Goal: Information Seeking & Learning: Understand process/instructions

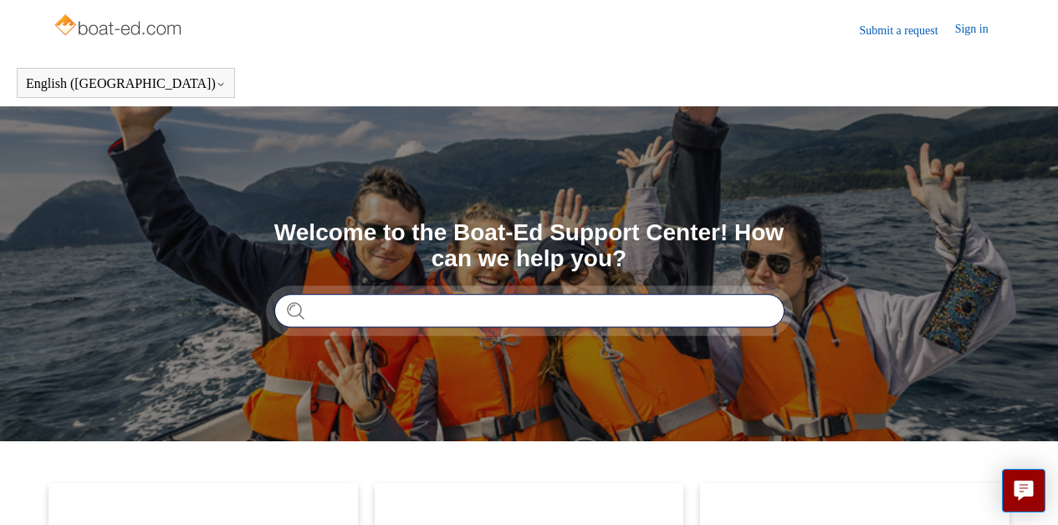
click at [328, 310] on input "Search" at bounding box center [529, 310] width 510 height 33
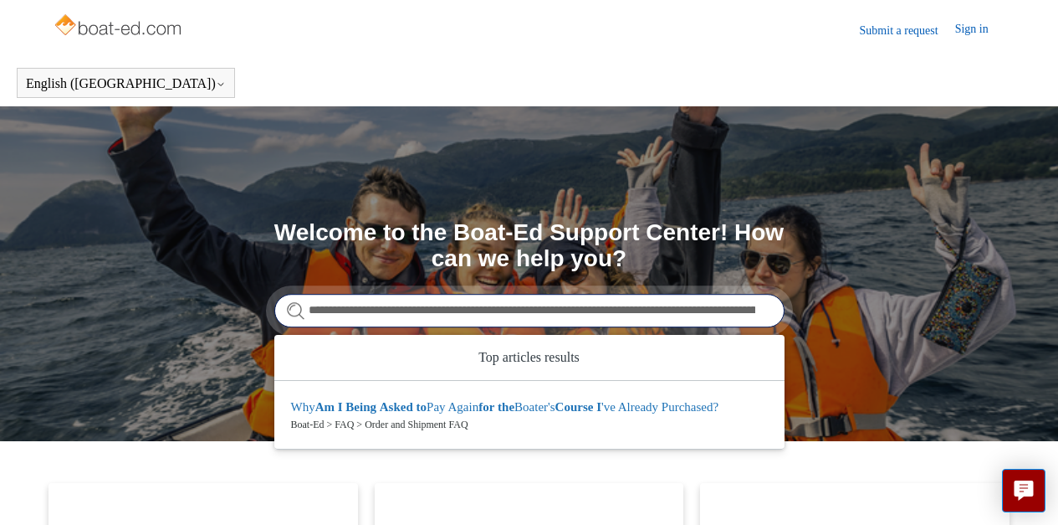
type input "**********"
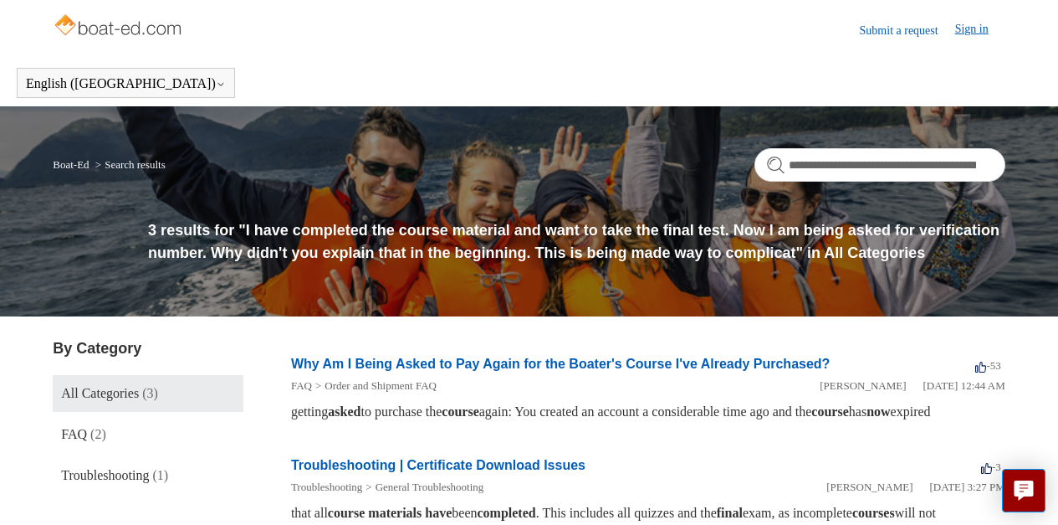
click at [975, 32] on link "Sign in" at bounding box center [980, 30] width 50 height 20
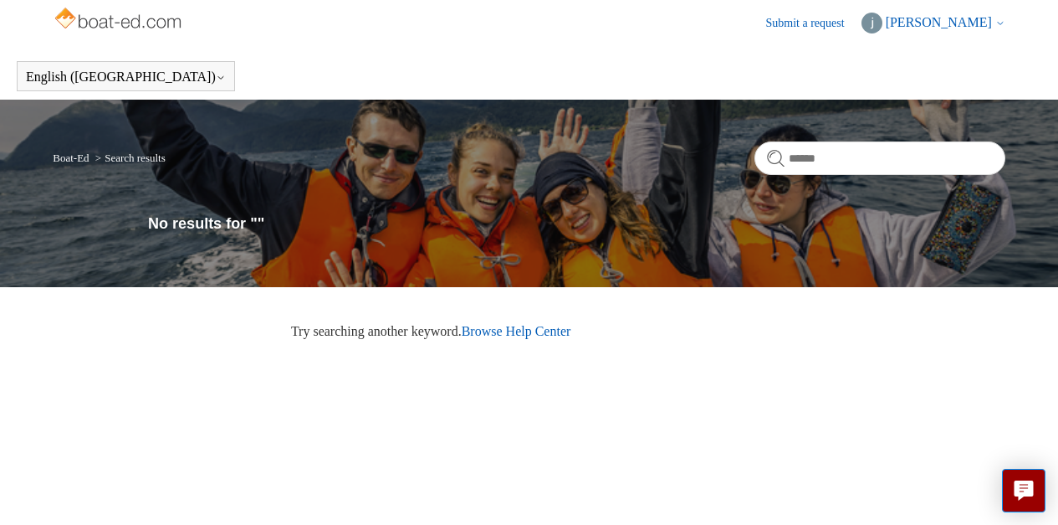
scroll to position [3, 0]
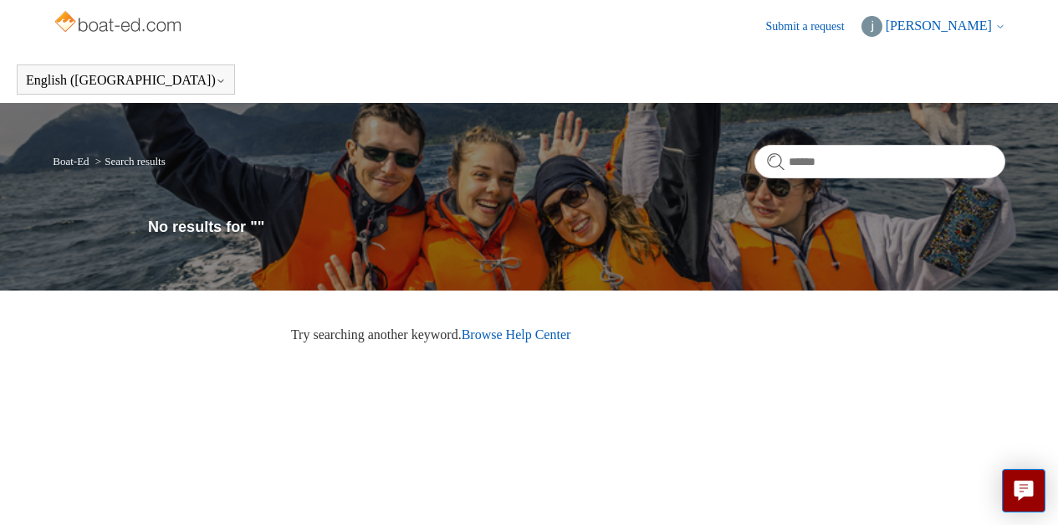
click at [969, 29] on span "[PERSON_NAME]" at bounding box center [939, 25] width 106 height 14
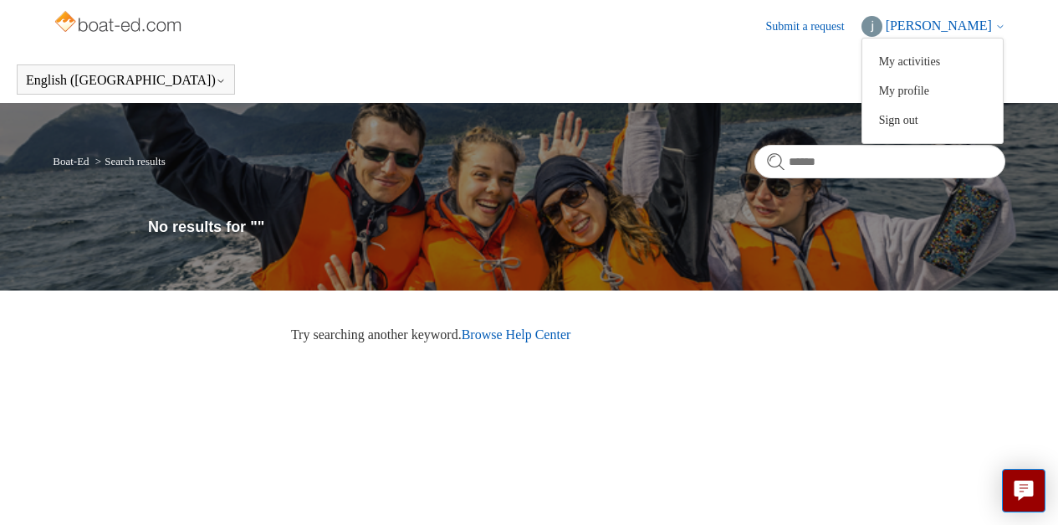
click at [716, 71] on header "English (US) Español Français" at bounding box center [529, 79] width 1058 height 47
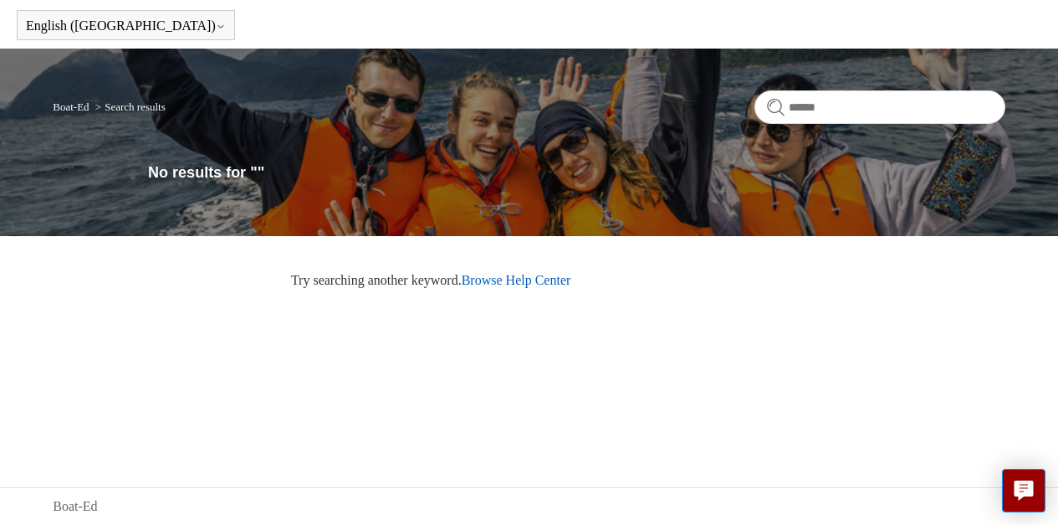
scroll to position [0, 0]
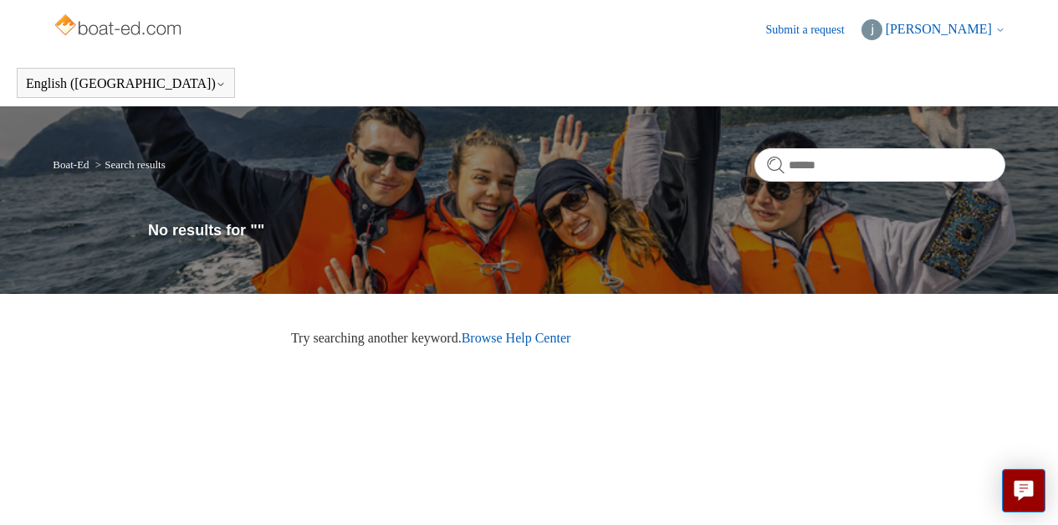
click at [145, 28] on img at bounding box center [119, 26] width 133 height 33
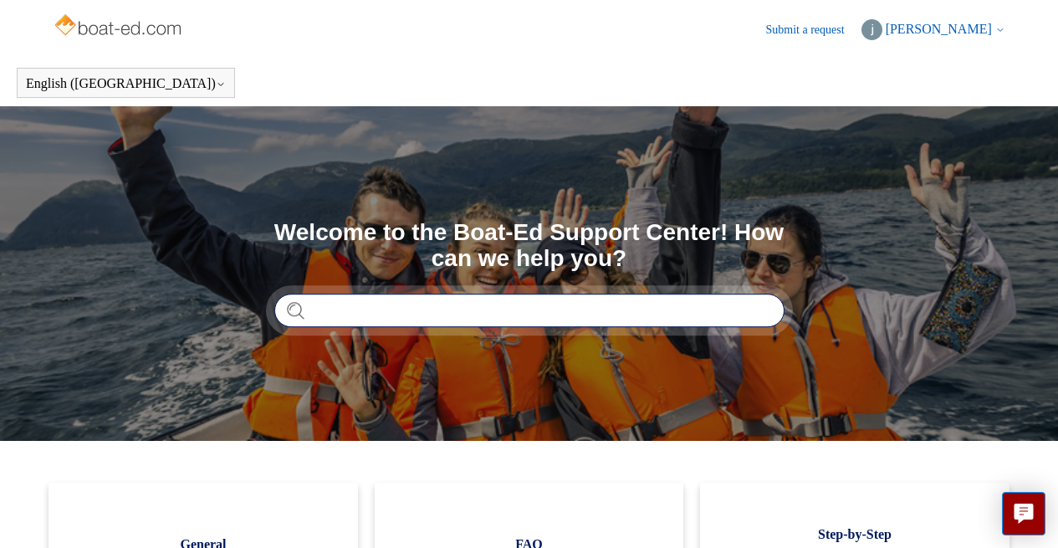
click at [326, 305] on input "Search" at bounding box center [529, 310] width 510 height 33
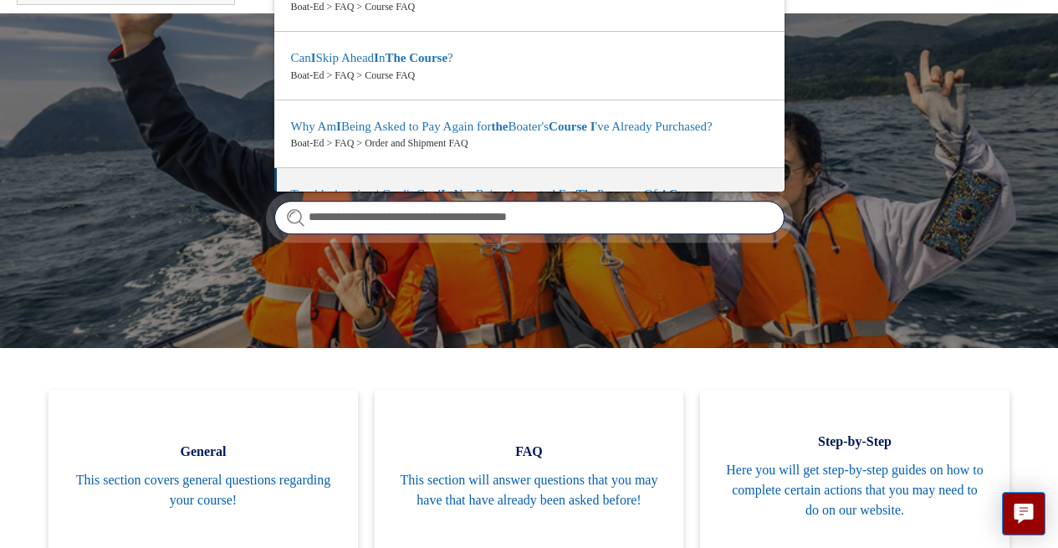
scroll to position [63, 0]
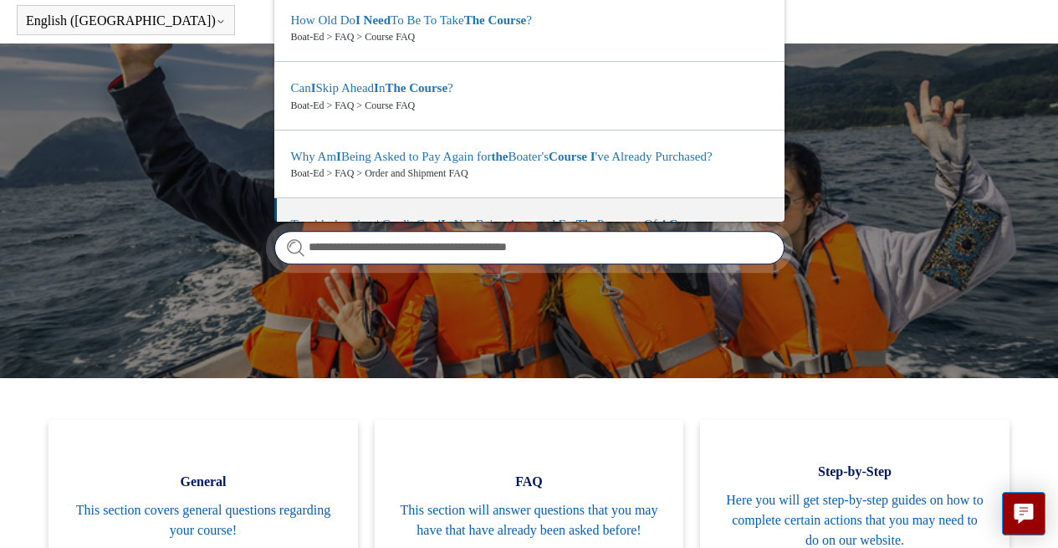
type input "**********"
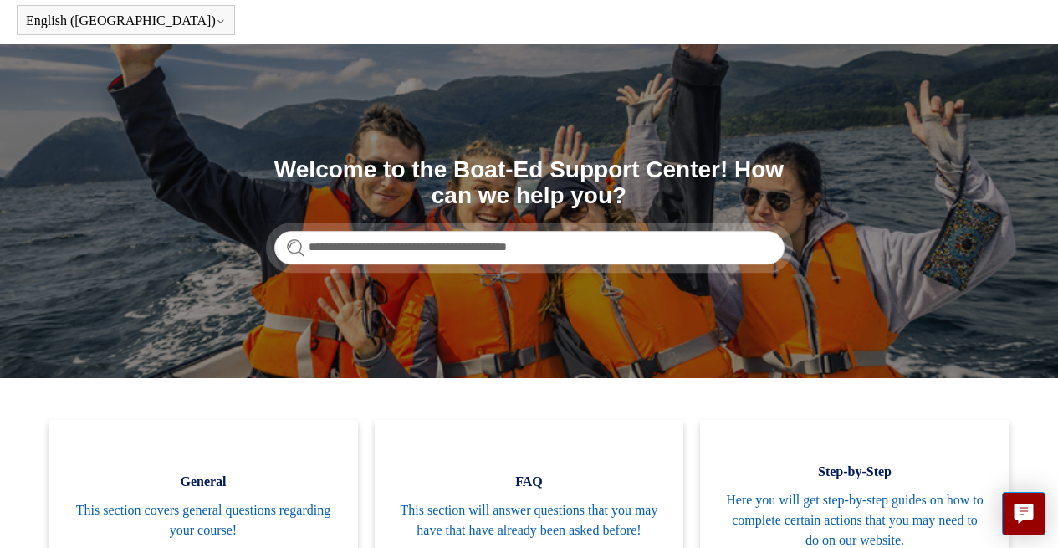
click at [294, 241] on form "**********" at bounding box center [529, 247] width 510 height 33
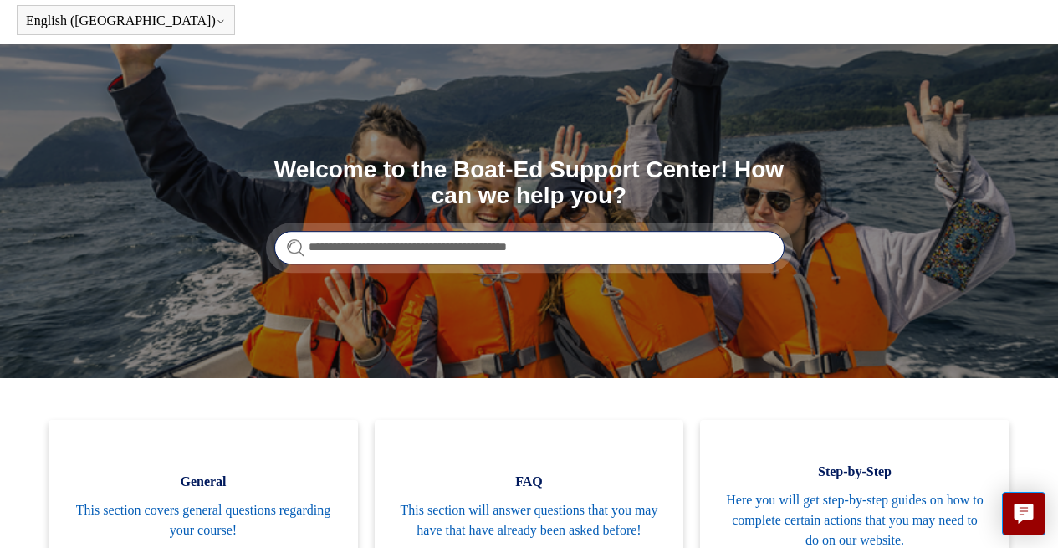
click at [756, 244] on input "**********" at bounding box center [529, 247] width 510 height 33
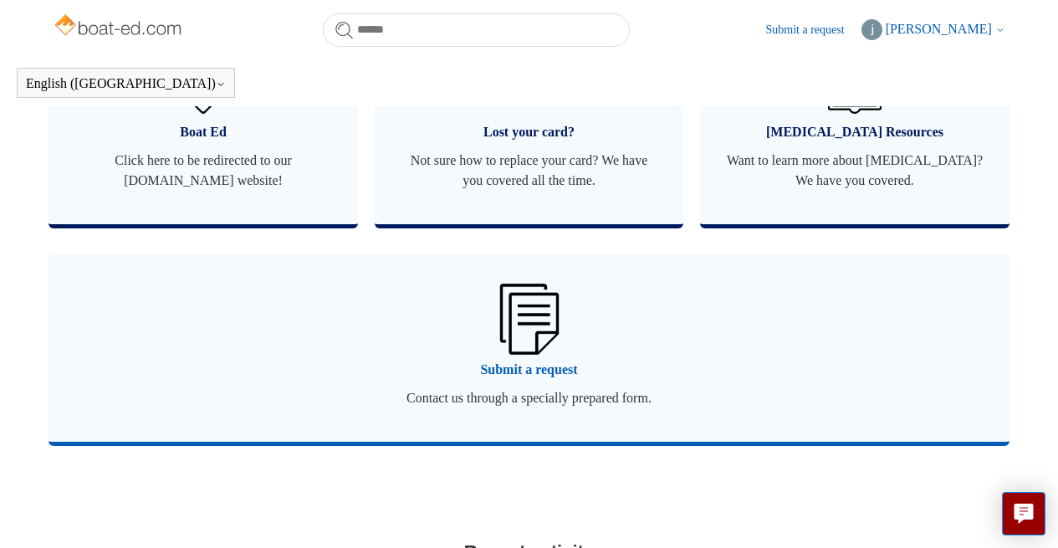
scroll to position [961, 0]
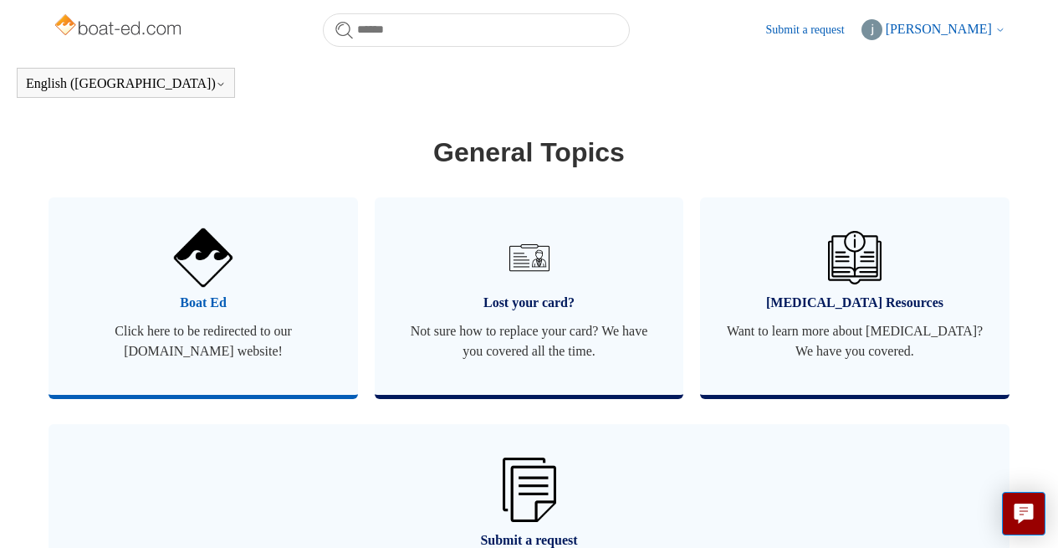
click at [215, 324] on span "Click here to be redirected to our [DOMAIN_NAME] website!" at bounding box center [203, 341] width 259 height 40
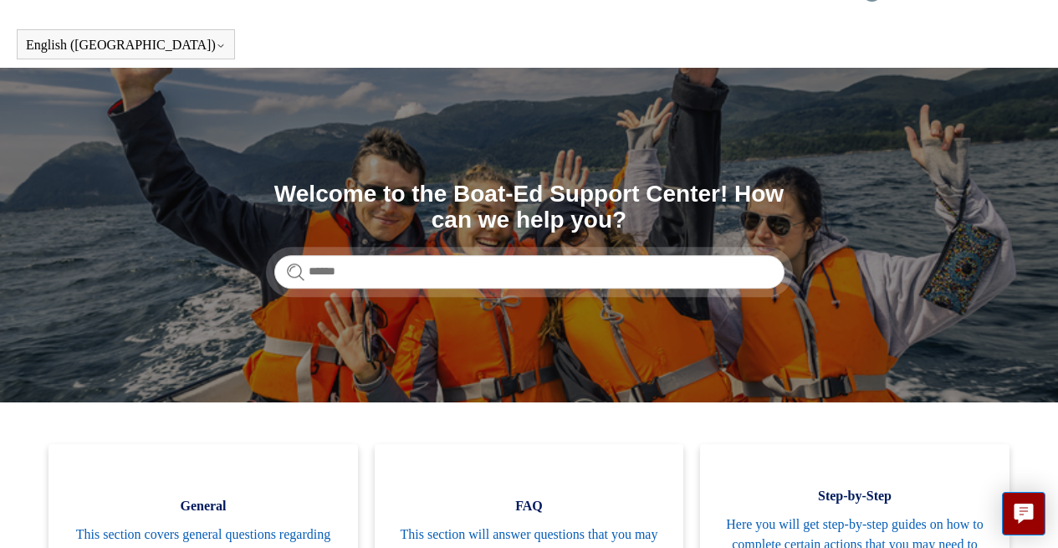
scroll to position [79, 0]
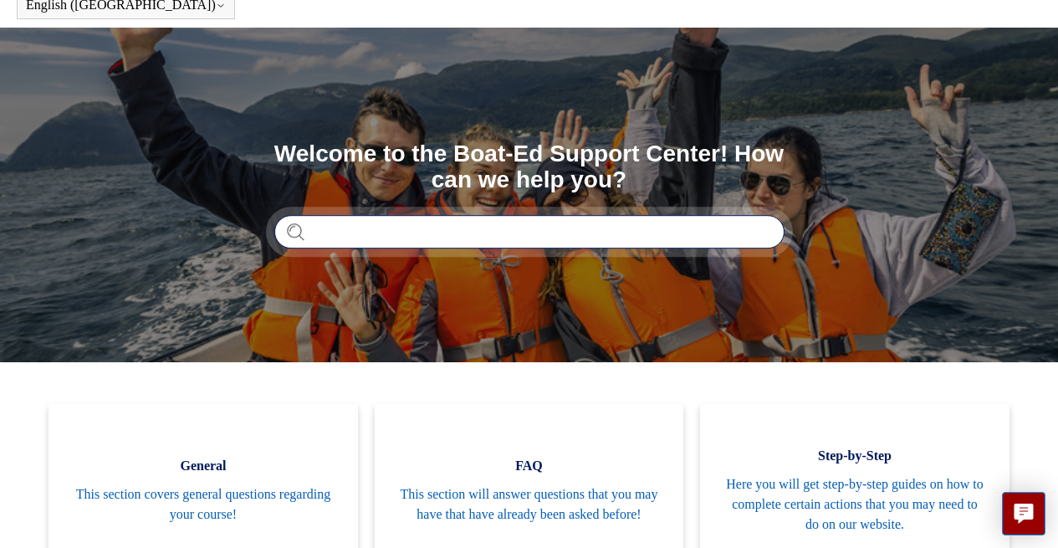
click at [316, 233] on input "Search" at bounding box center [529, 231] width 510 height 33
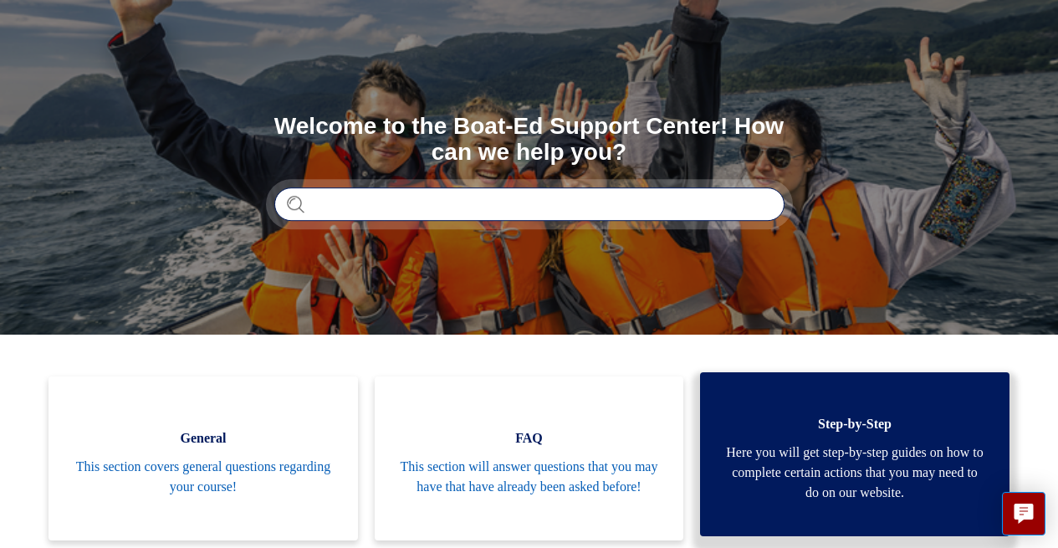
scroll to position [125, 0]
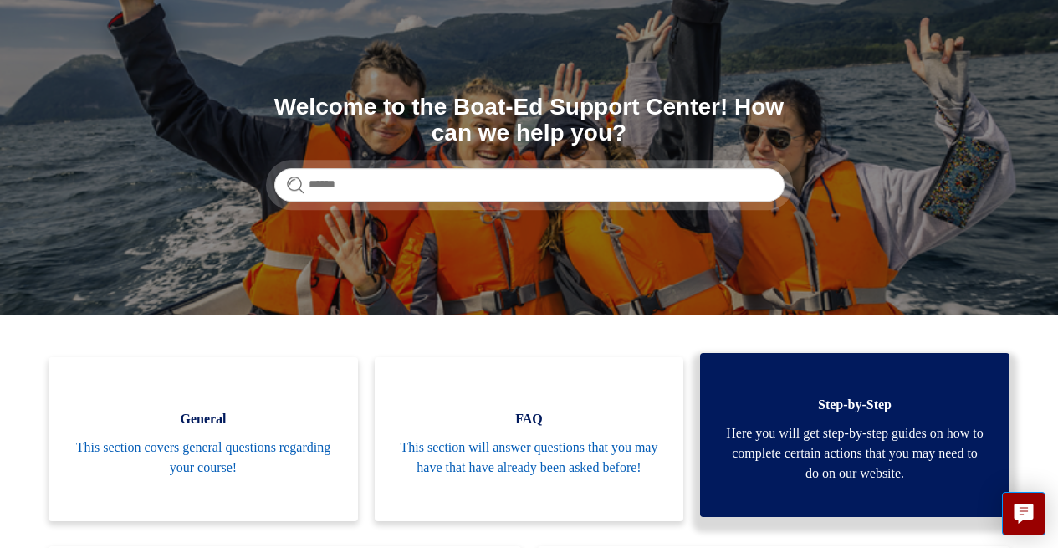
click at [888, 458] on span "Here you will get step-by-step guides on how to complete certain actions that y…" at bounding box center [854, 453] width 259 height 60
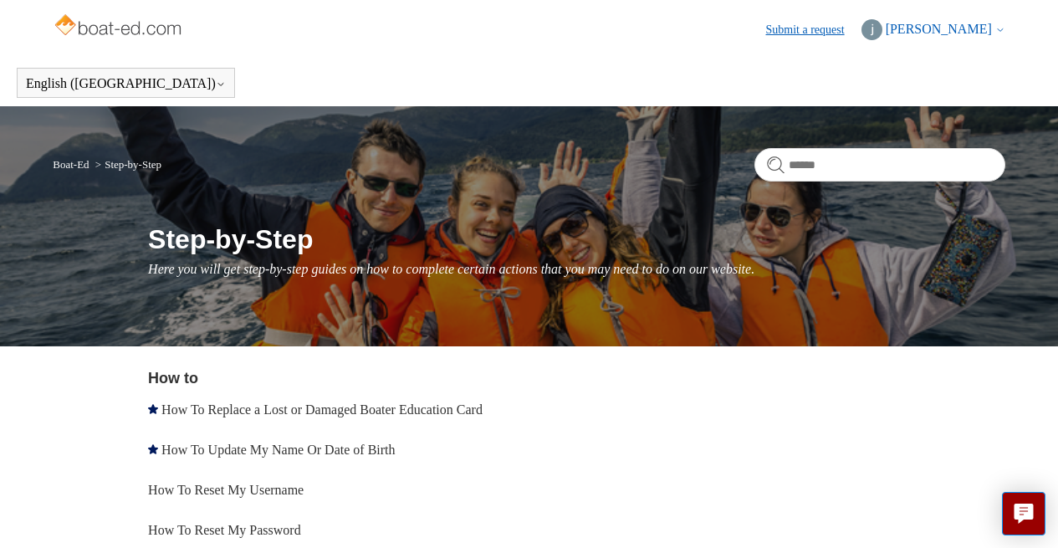
click at [858, 28] on link "Submit a request" at bounding box center [813, 30] width 95 height 18
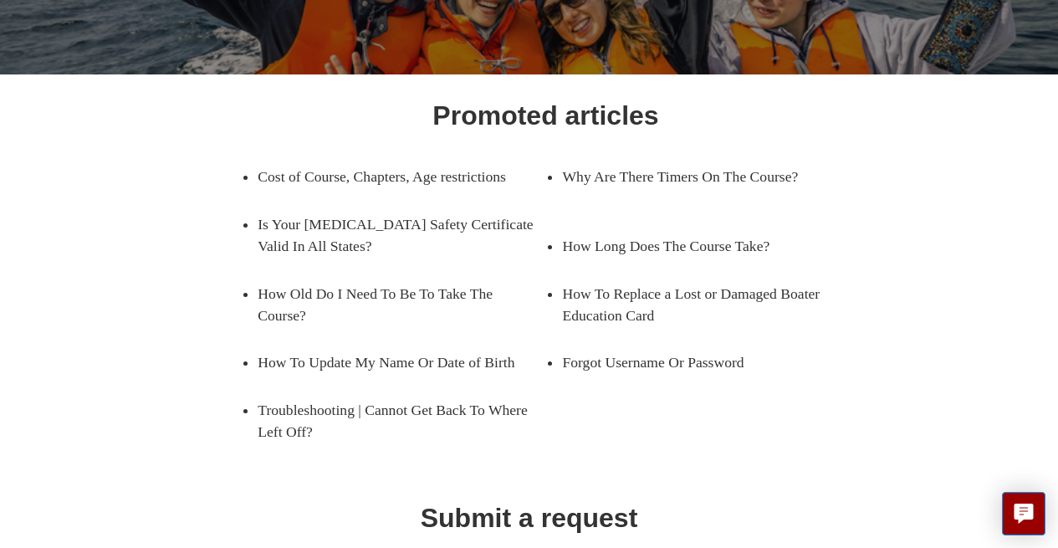
scroll to position [268, 0]
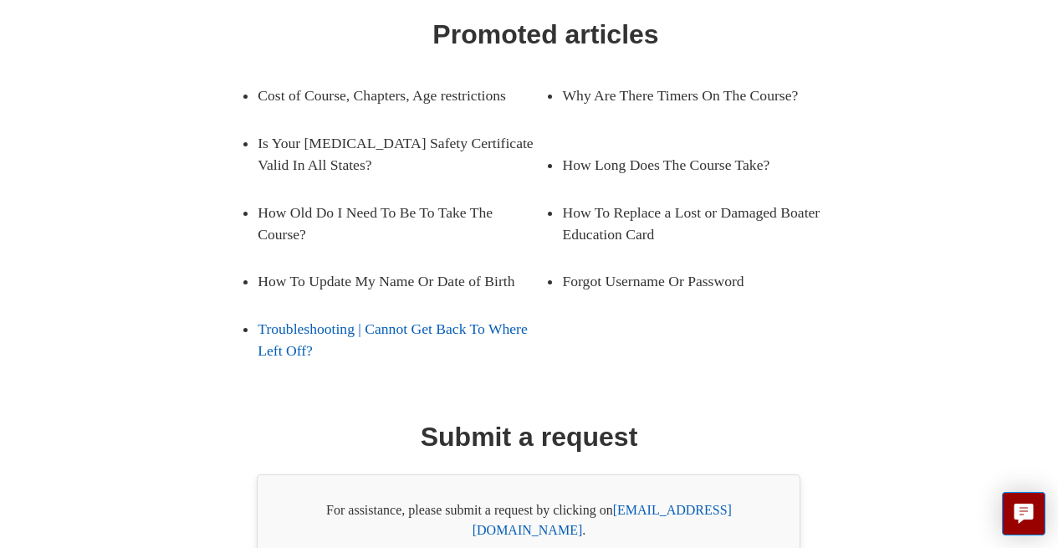
click at [407, 375] on link "Troubleshooting | Cannot Get Back To Where Left Off?" at bounding box center [402, 339] width 288 height 69
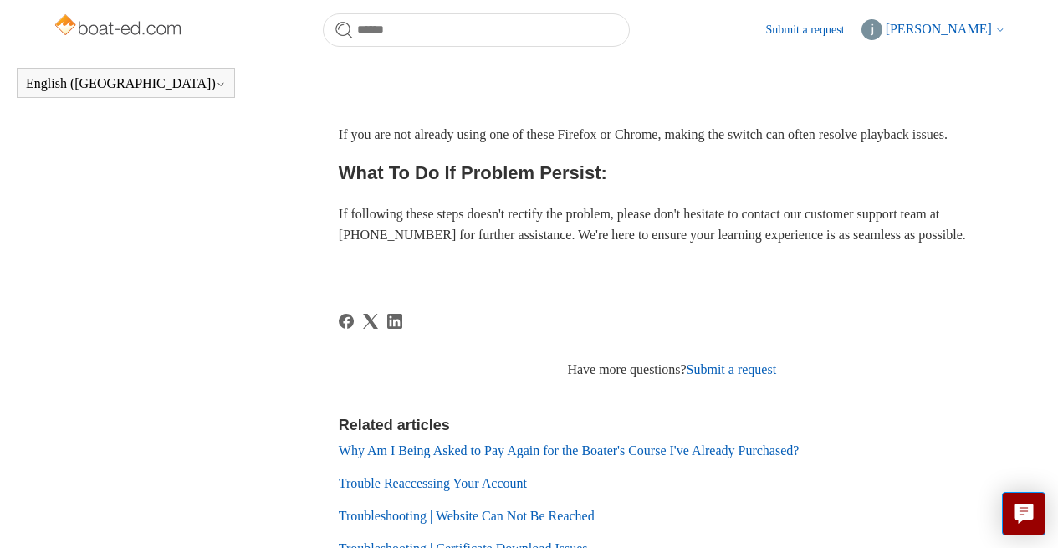
scroll to position [769, 0]
